Goal: Task Accomplishment & Management: Manage account settings

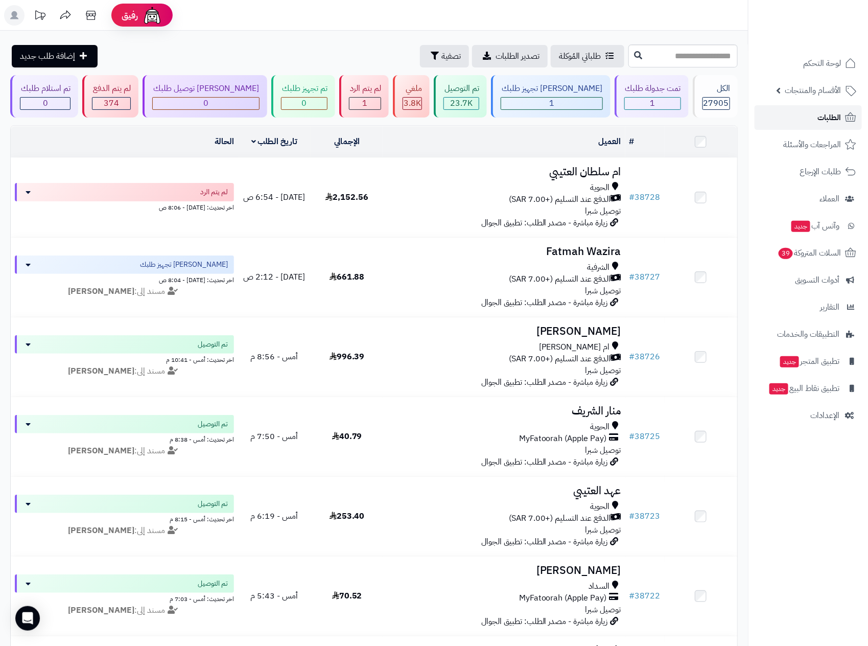
click at [832, 120] on span "الطلبات" at bounding box center [828, 117] width 23 height 14
click at [814, 479] on nav "لوحة التحكم الأقسام والمنتجات المنتجات الأقسام الماركات مواصفات المنتجات مواصفا…" at bounding box center [808, 336] width 120 height 646
click at [8, 9] on rect at bounding box center [14, 15] width 20 height 20
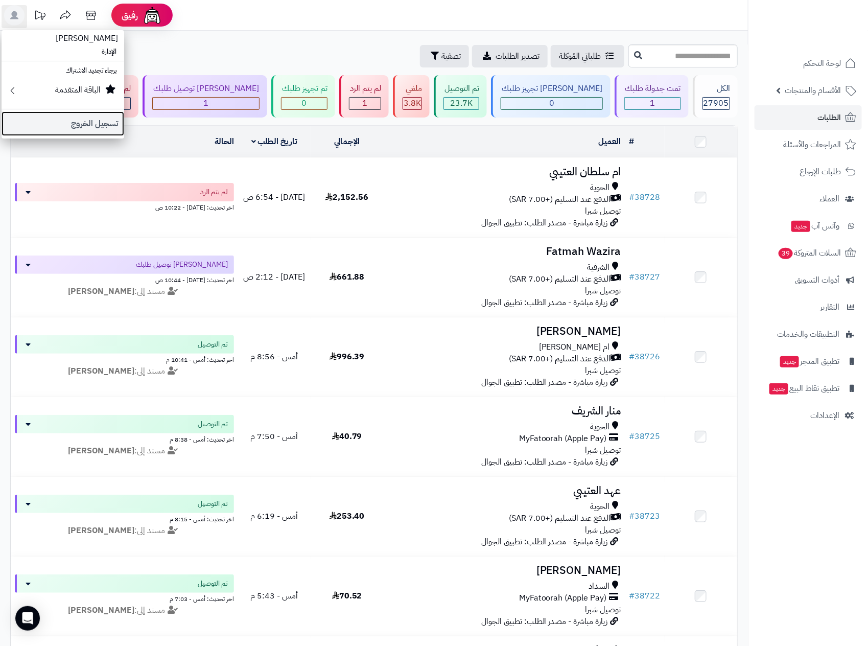
click at [85, 124] on link "تسجيل الخروج" at bounding box center [63, 123] width 123 height 25
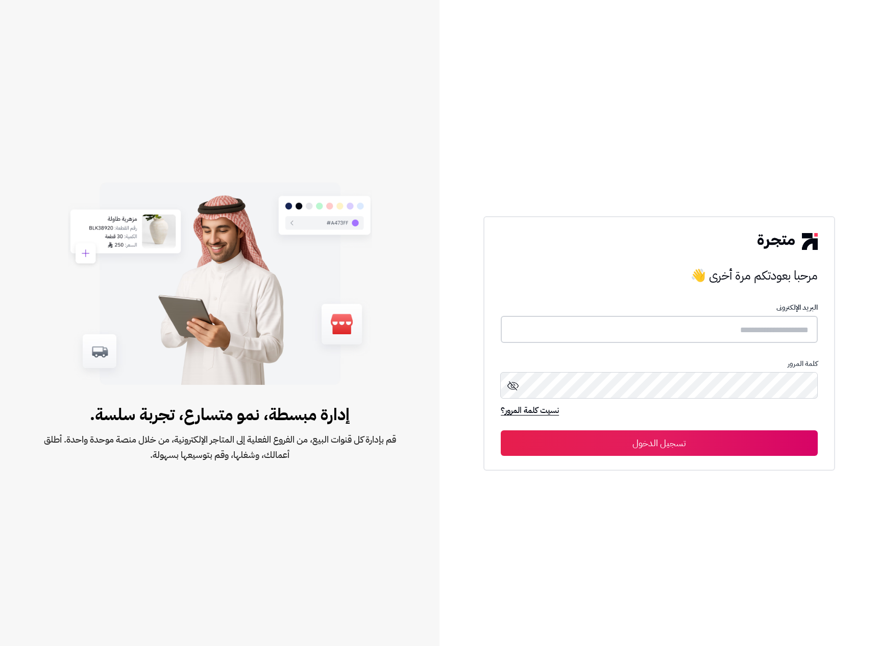
type input "******"
click at [515, 388] on icon at bounding box center [513, 385] width 12 height 12
click at [515, 388] on icon at bounding box center [513, 385] width 11 height 7
click at [516, 387] on icon at bounding box center [513, 385] width 12 height 12
click at [512, 385] on circle at bounding box center [513, 385] width 3 height 3
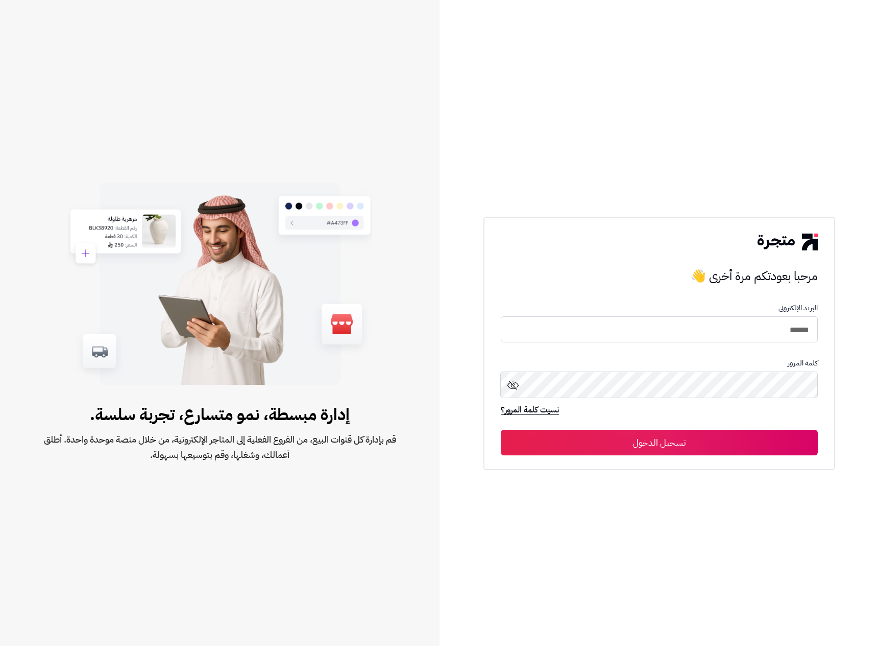
click at [512, 385] on icon at bounding box center [513, 385] width 12 height 12
click at [802, 331] on input "******" at bounding box center [659, 329] width 317 height 27
click at [663, 439] on button "تسجيل الدخول" at bounding box center [659, 443] width 317 height 26
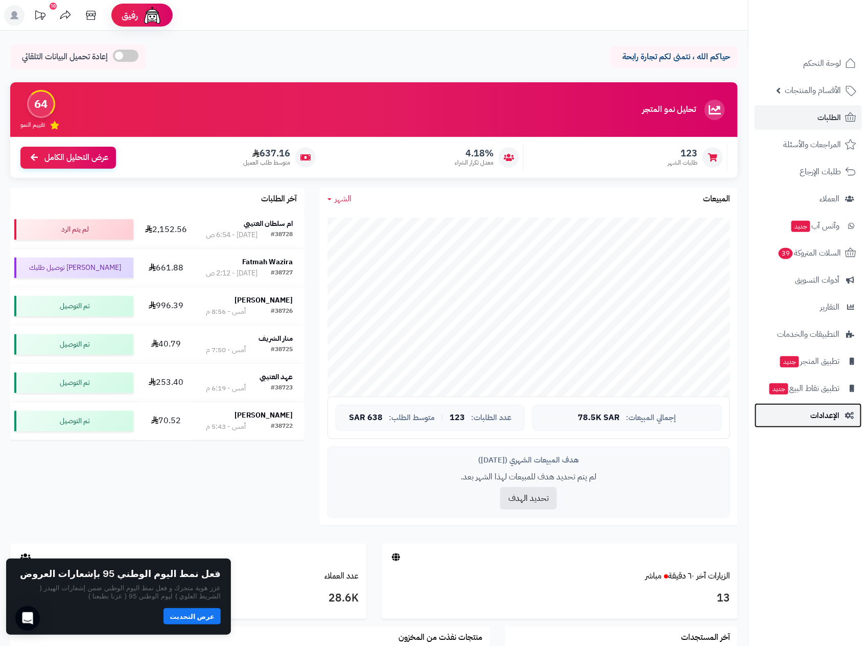
click at [819, 417] on span "الإعدادات" at bounding box center [824, 415] width 29 height 14
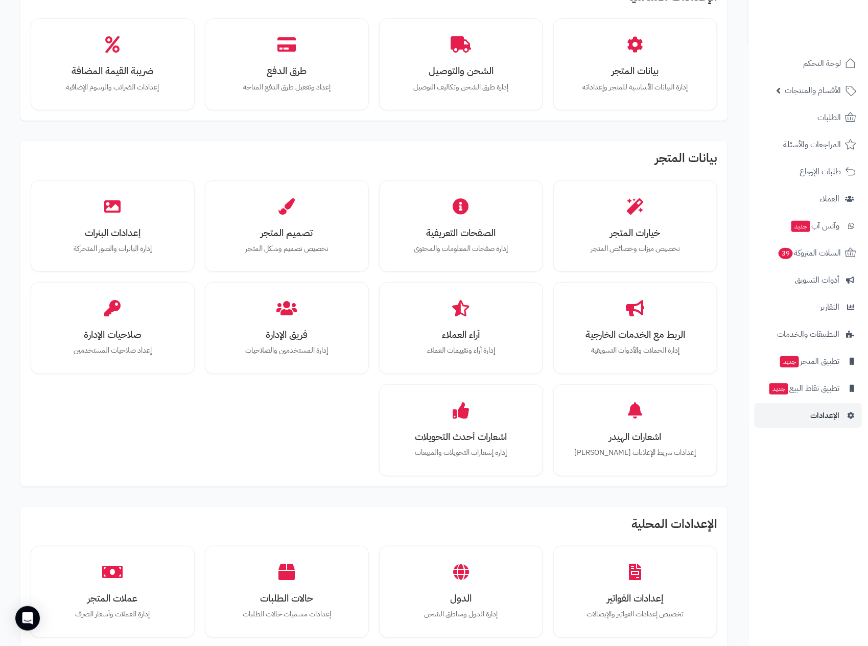
scroll to position [48, 0]
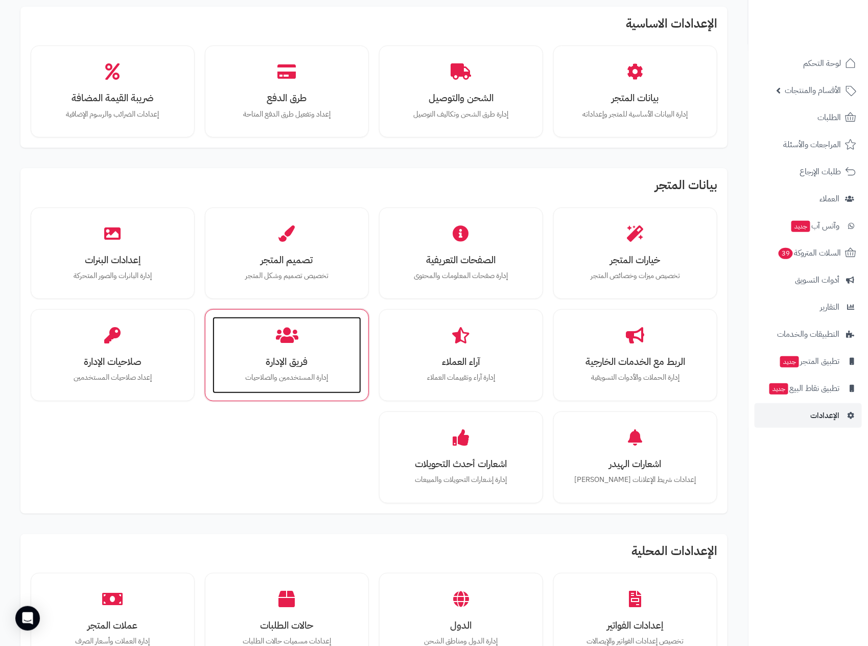
click at [311, 370] on div "فريق الإدارة إدارة المستخدمين والصلاحيات" at bounding box center [286, 355] width 149 height 77
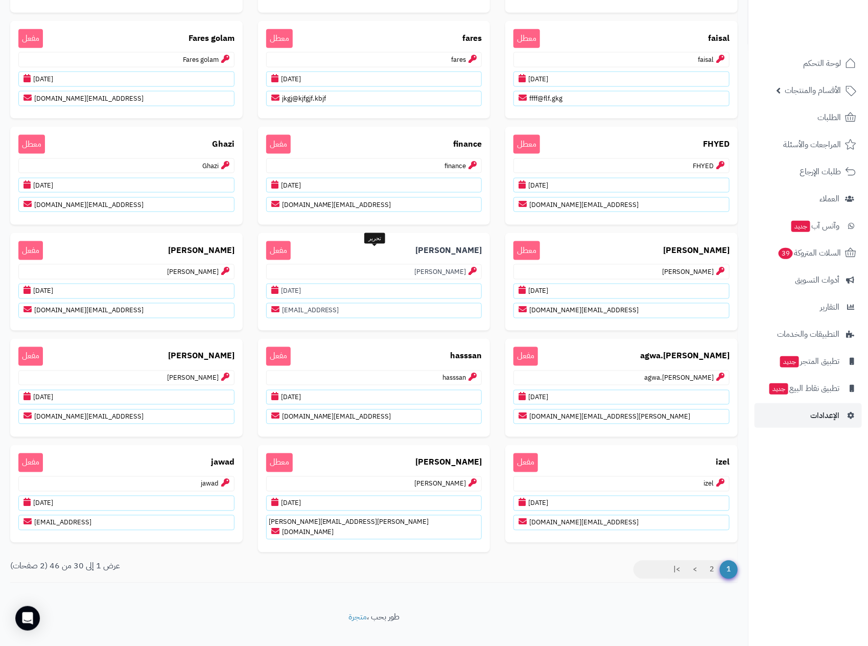
scroll to position [613, 0]
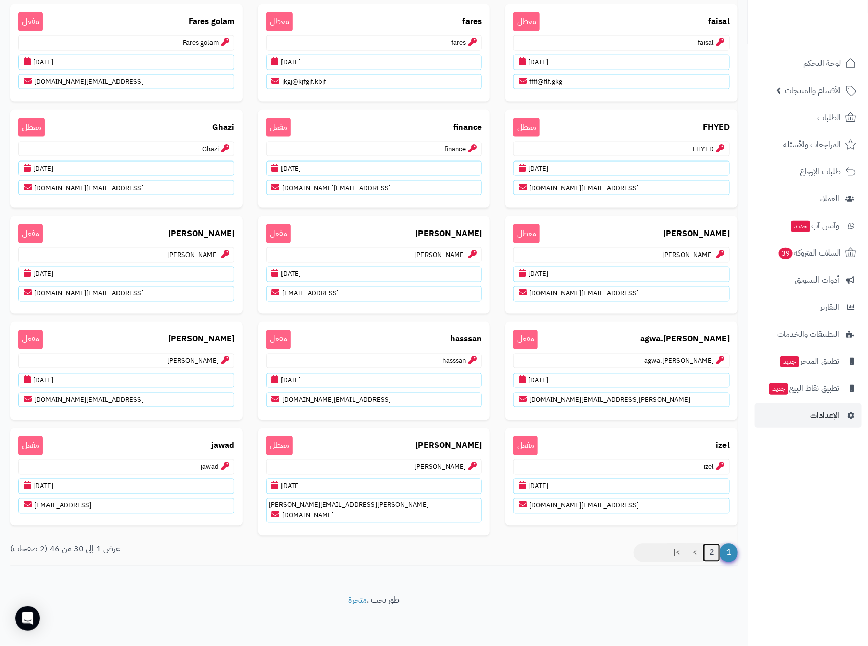
click at [708, 555] on link "2" at bounding box center [711, 552] width 17 height 18
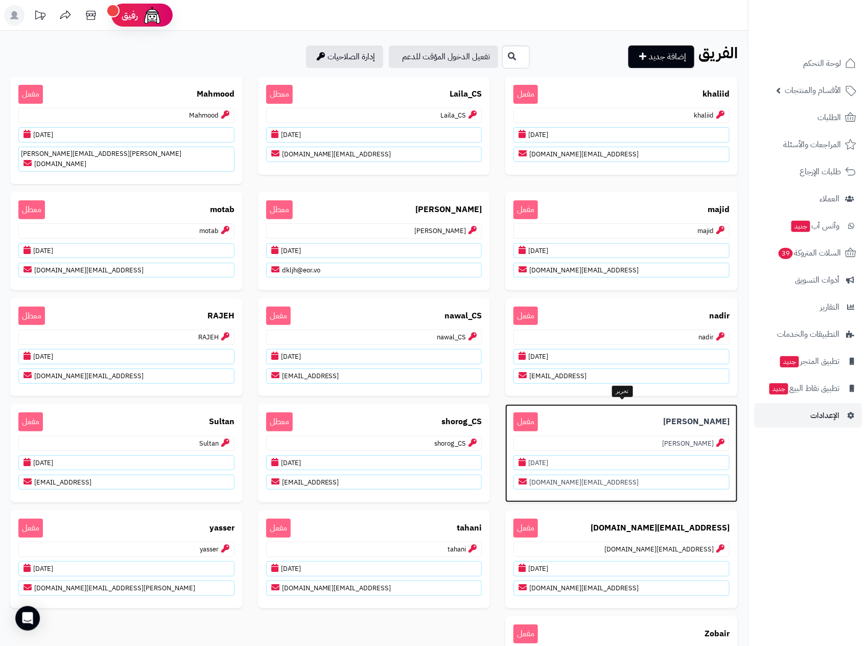
click at [690, 438] on p "[PERSON_NAME]" at bounding box center [621, 443] width 216 height 15
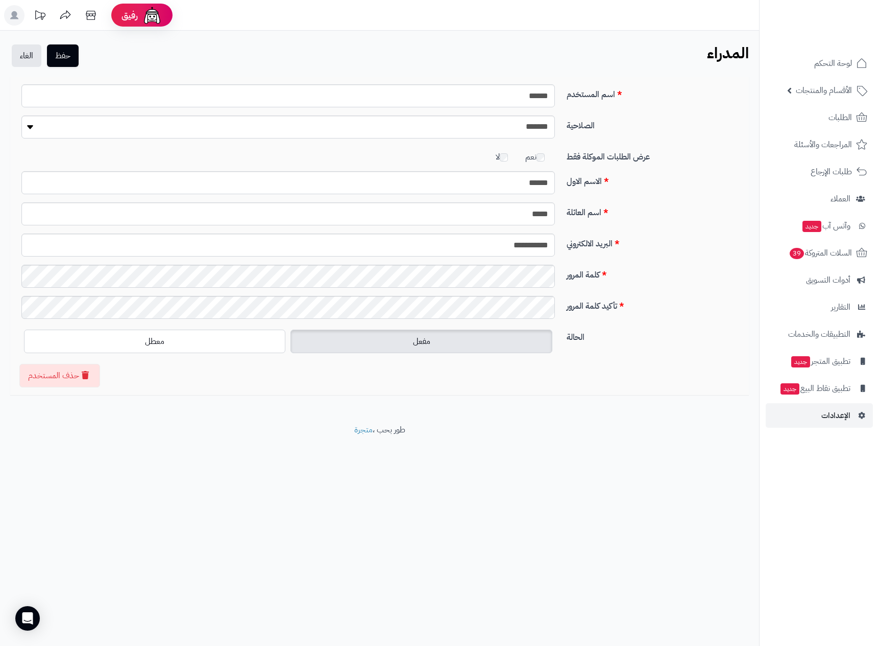
click at [604, 380] on div "**********" at bounding box center [379, 236] width 739 height 318
click at [18, 62] on link "الغاء" at bounding box center [27, 55] width 30 height 22
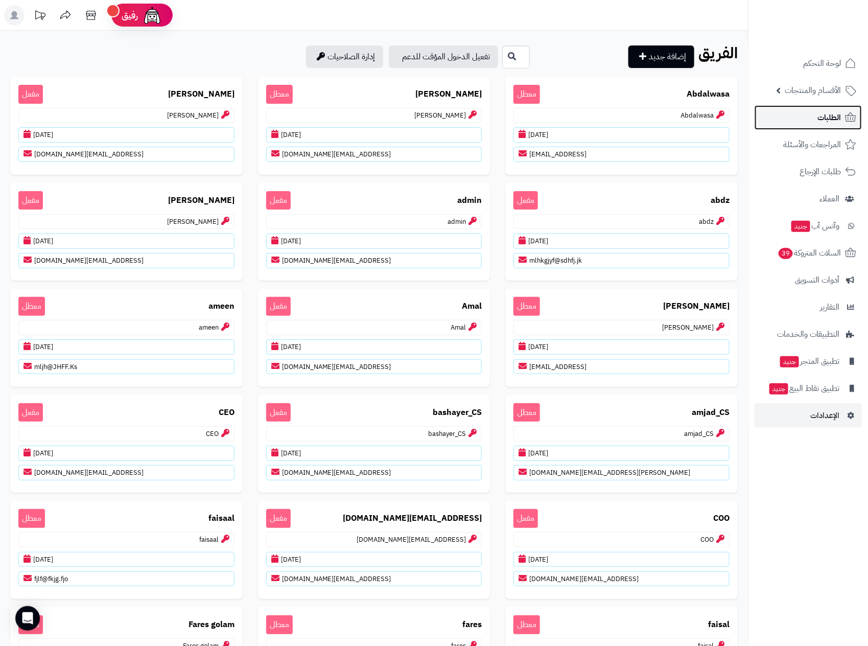
click at [829, 114] on span "الطلبات" at bounding box center [828, 117] width 23 height 14
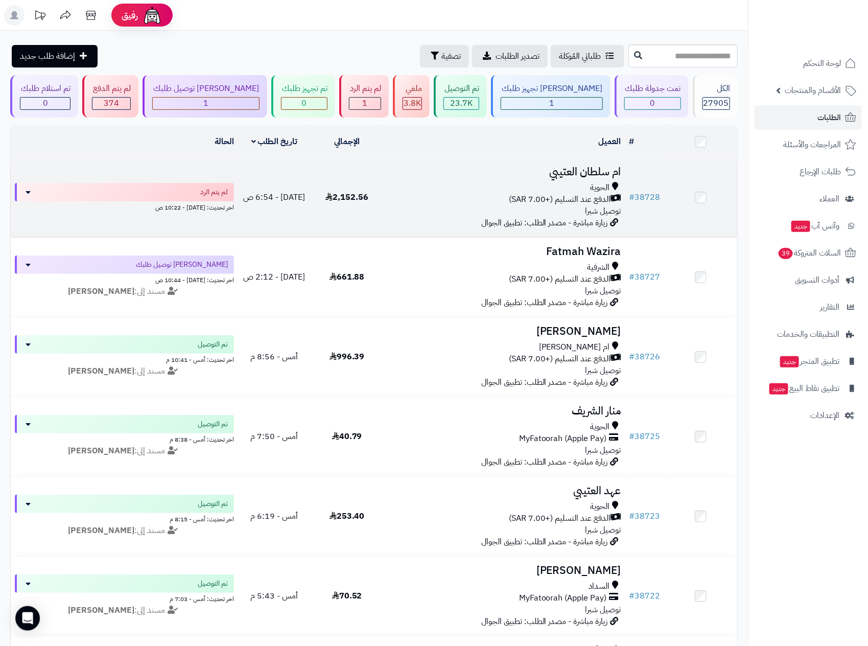
click at [584, 195] on span "الدفع عند التسليم (+7.00 SAR)" at bounding box center [560, 200] width 102 height 12
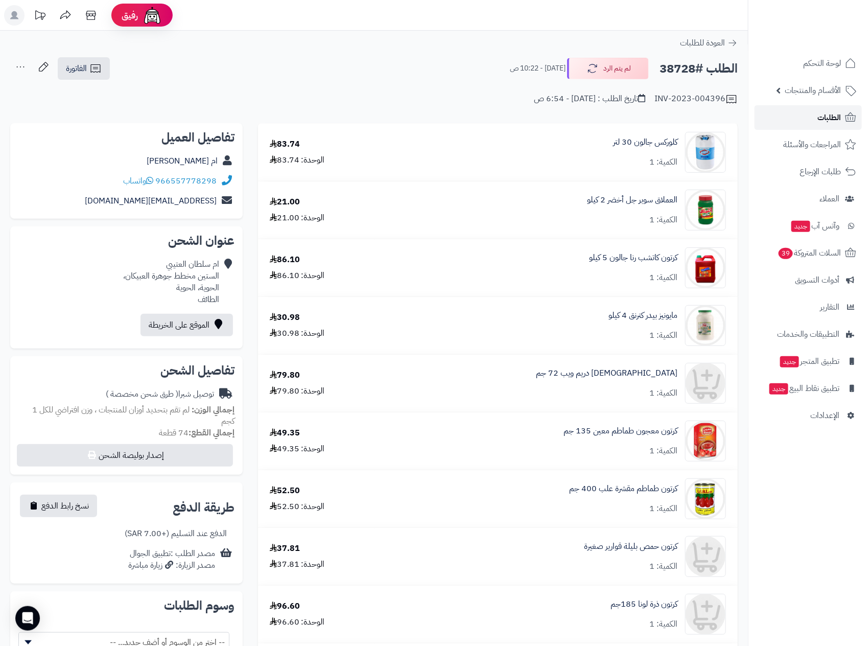
click at [819, 108] on link "الطلبات" at bounding box center [807, 117] width 107 height 25
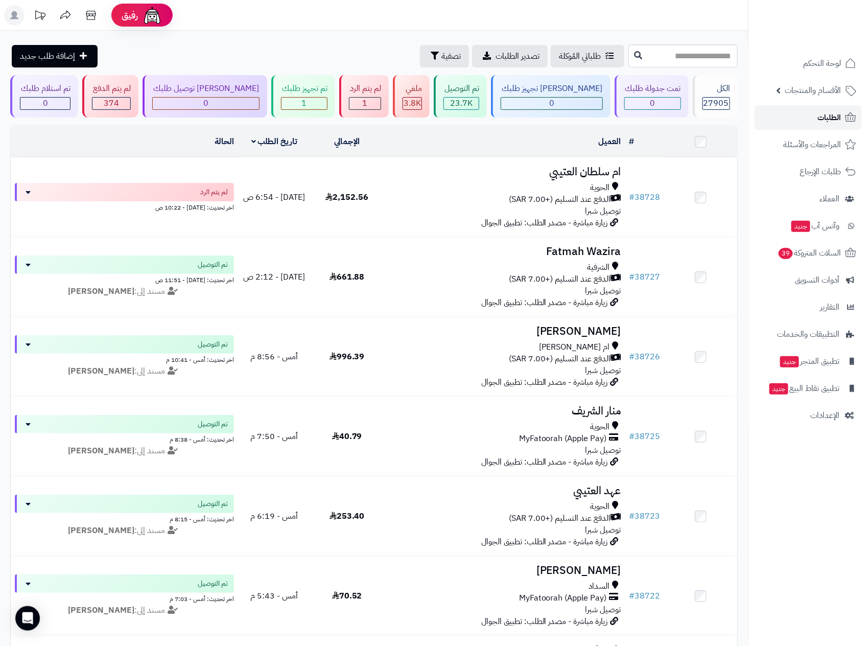
click at [821, 112] on span "الطلبات" at bounding box center [828, 117] width 23 height 14
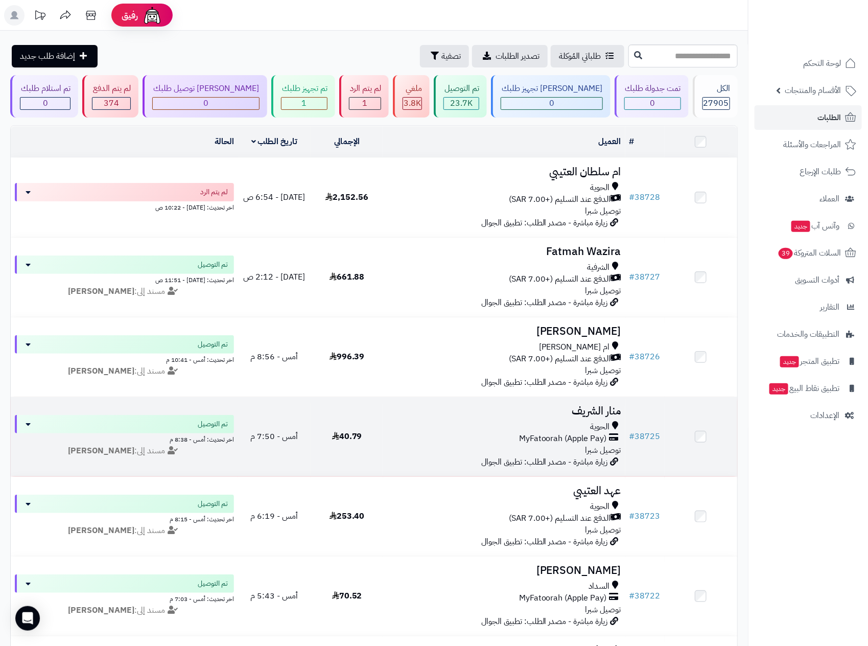
click at [516, 424] on div "الحوية" at bounding box center [504, 427] width 234 height 12
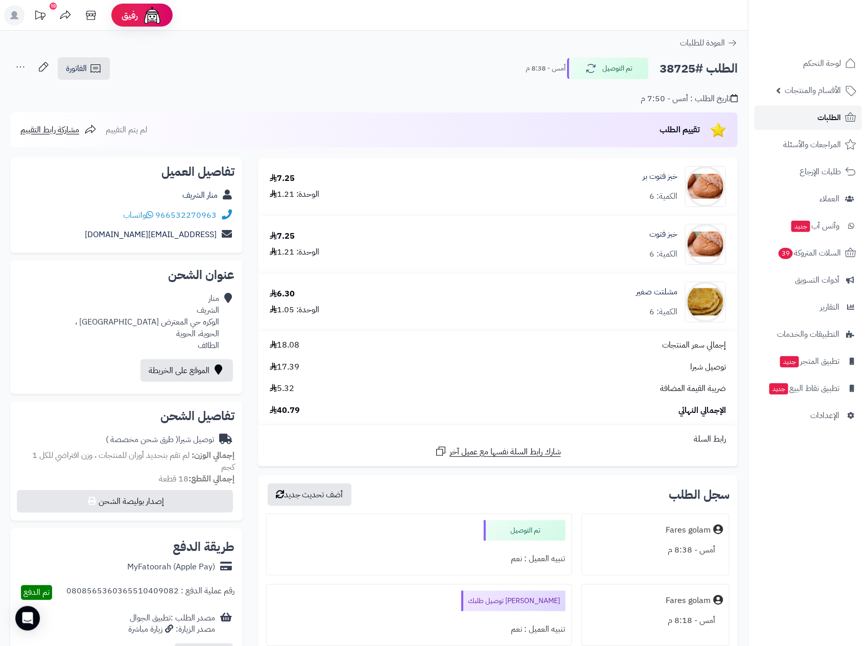
click at [823, 108] on link "الطلبات" at bounding box center [807, 117] width 107 height 25
